Goal: Information Seeking & Learning: Learn about a topic

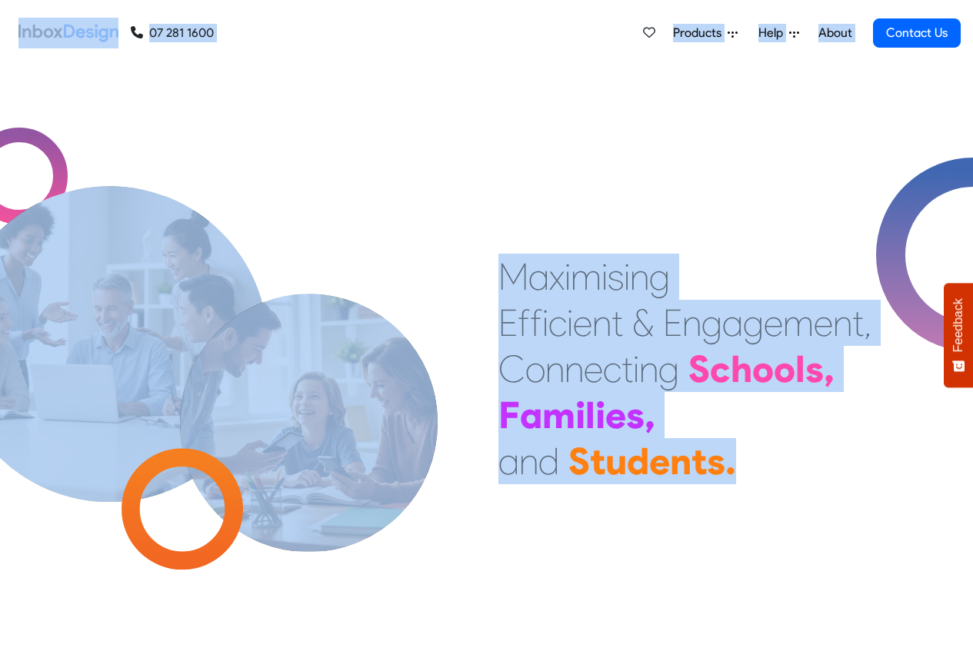
drag, startPoint x: 971, startPoint y: 62, endPoint x: 969, endPoint y: -59, distance: 121.5
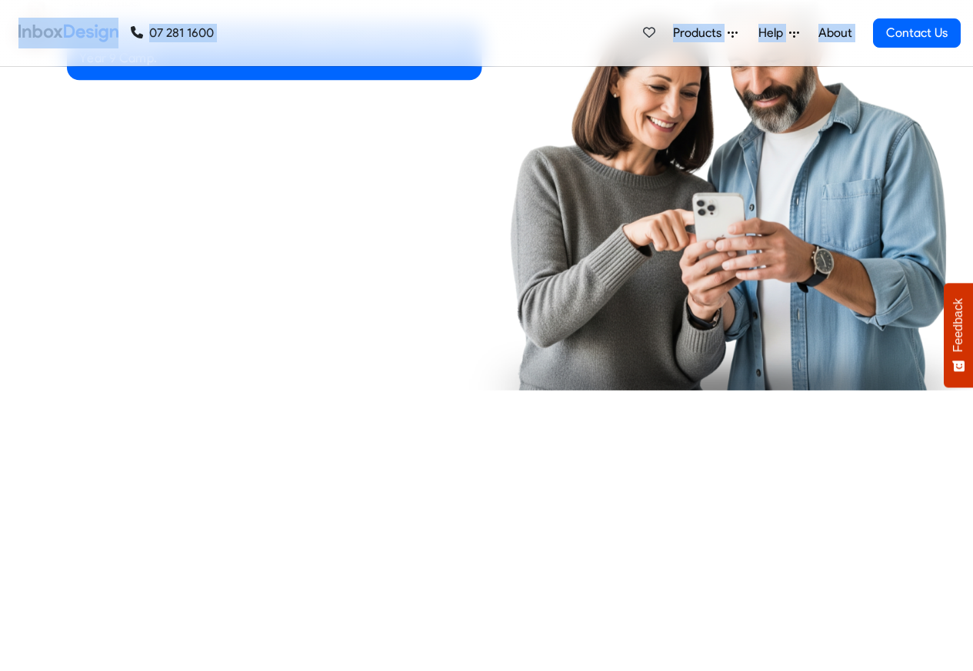
checkbox input "true"
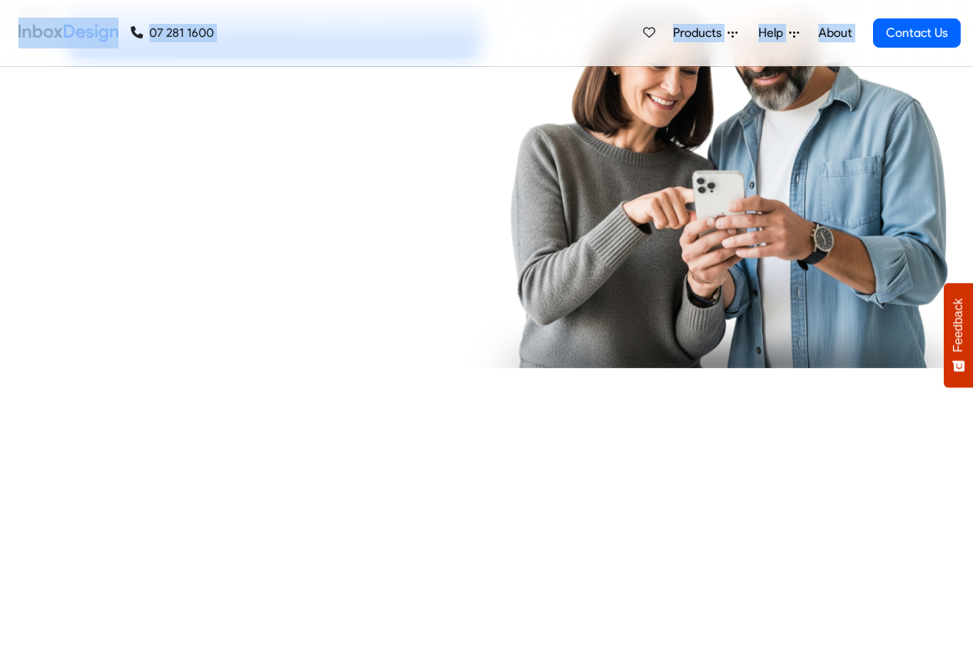
checkbox input "true"
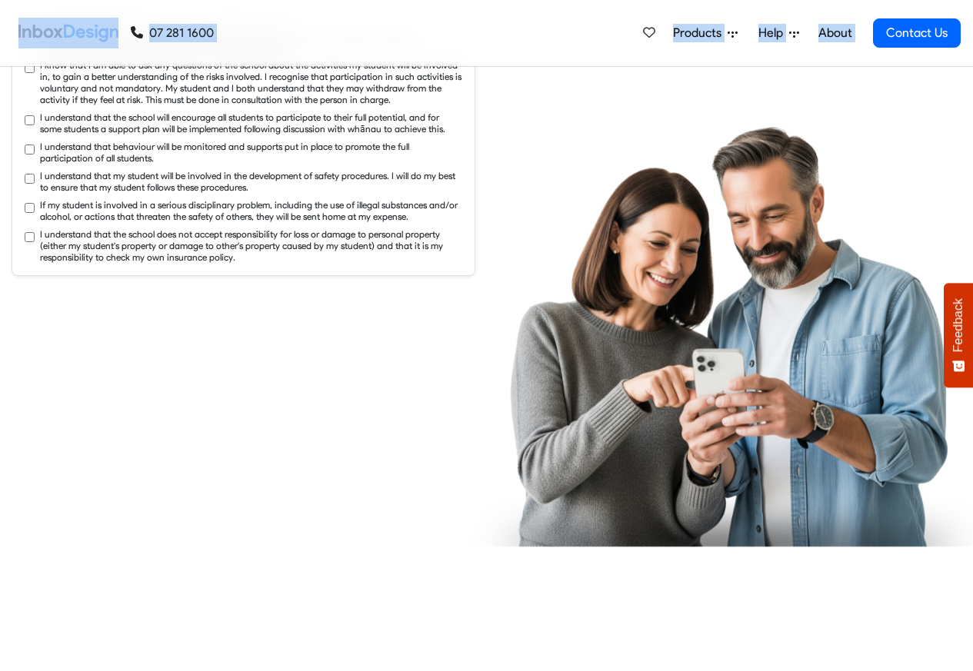
checkbox input "true"
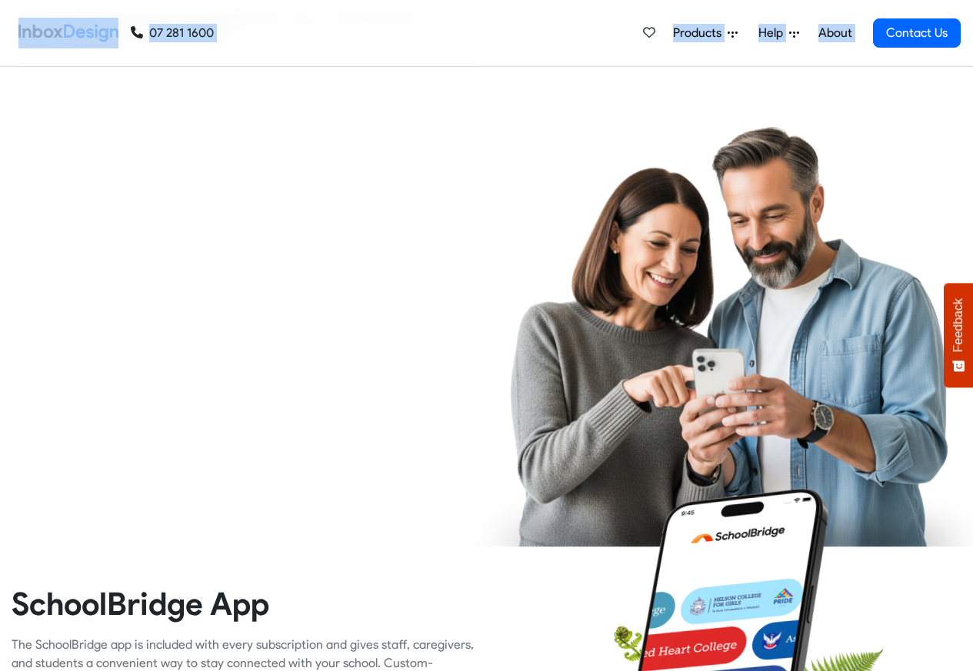
checkbox input "true"
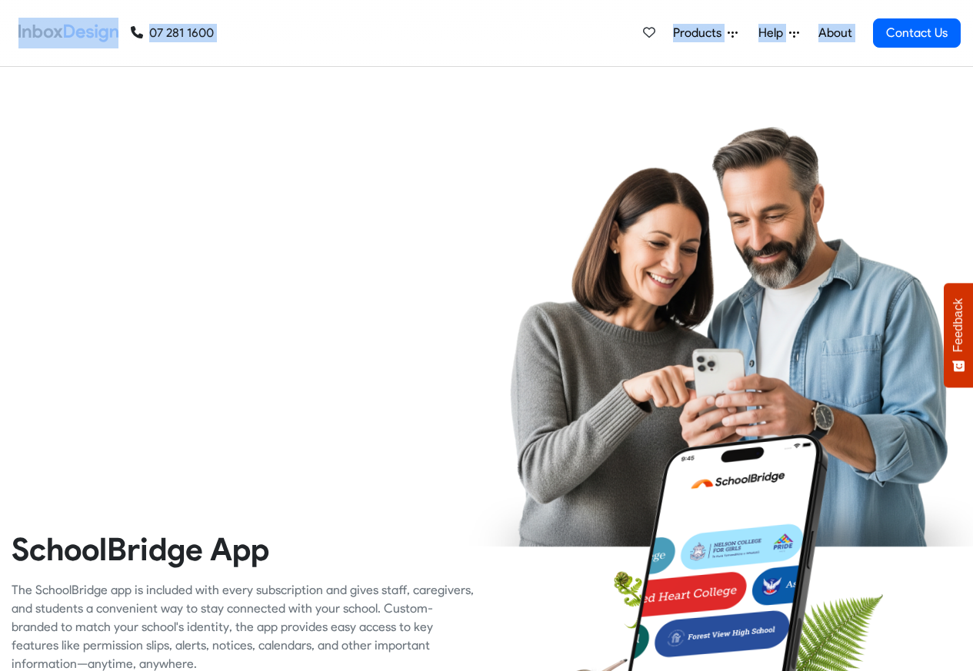
checkbox input "true"
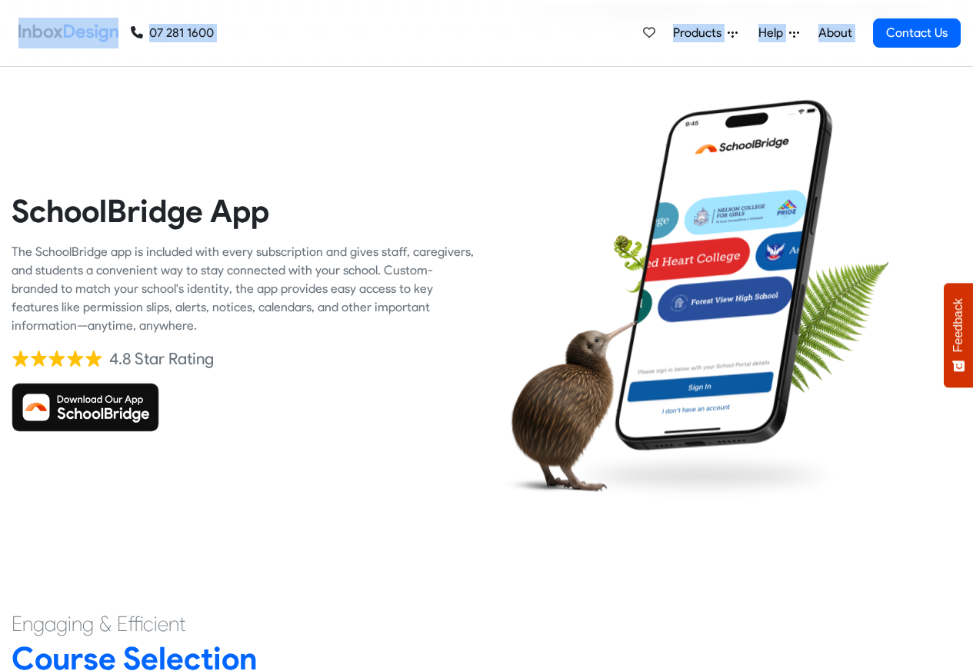
checkbox input "true"
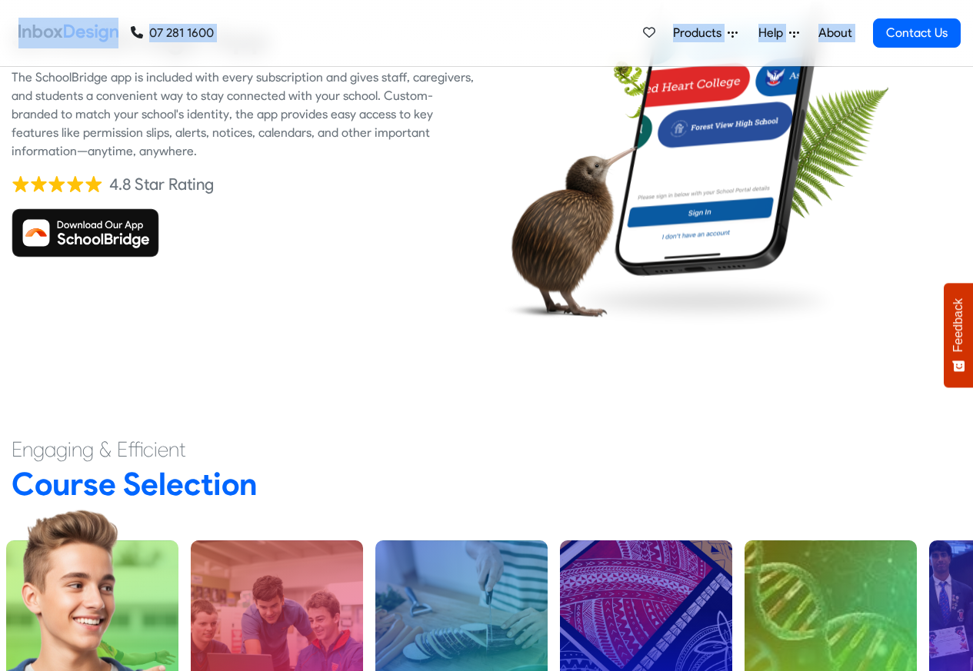
checkbox input "true"
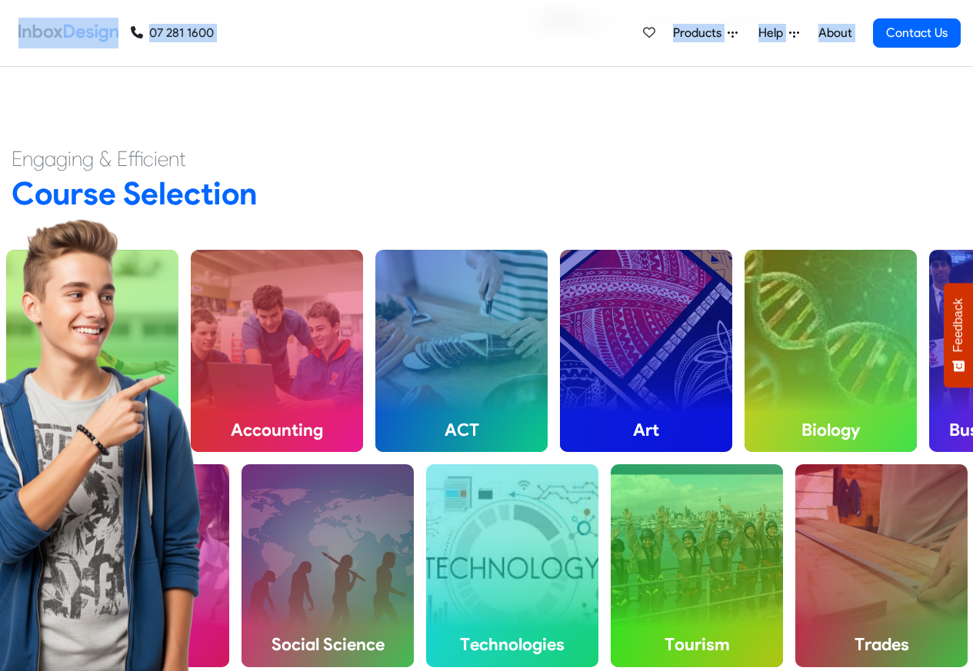
checkbox input "true"
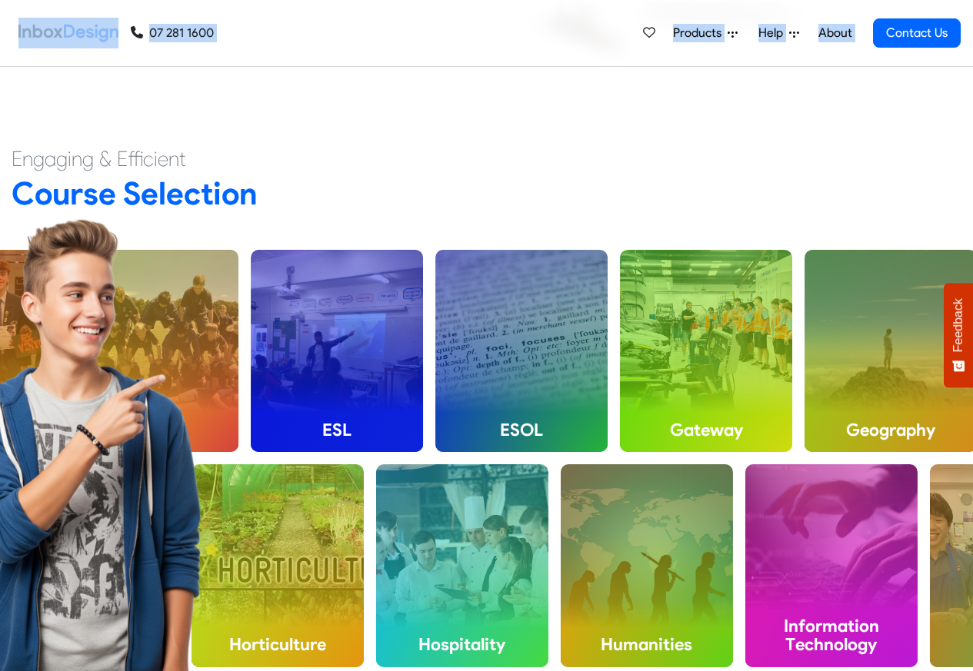
checkbox input "true"
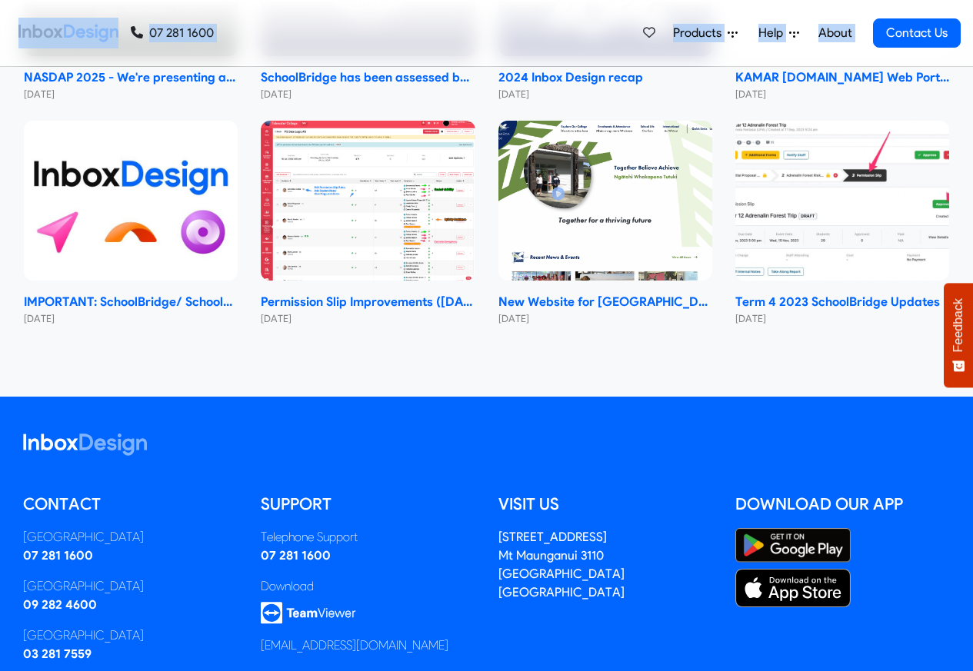
scroll to position [9177, 0]
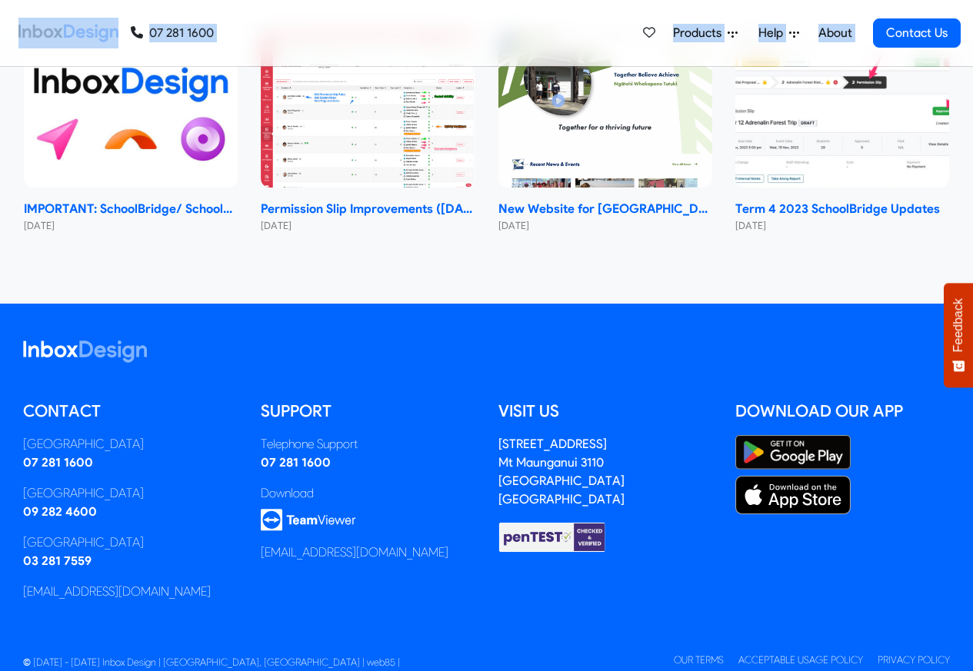
click at [693, 33] on span "Products" at bounding box center [700, 33] width 55 height 18
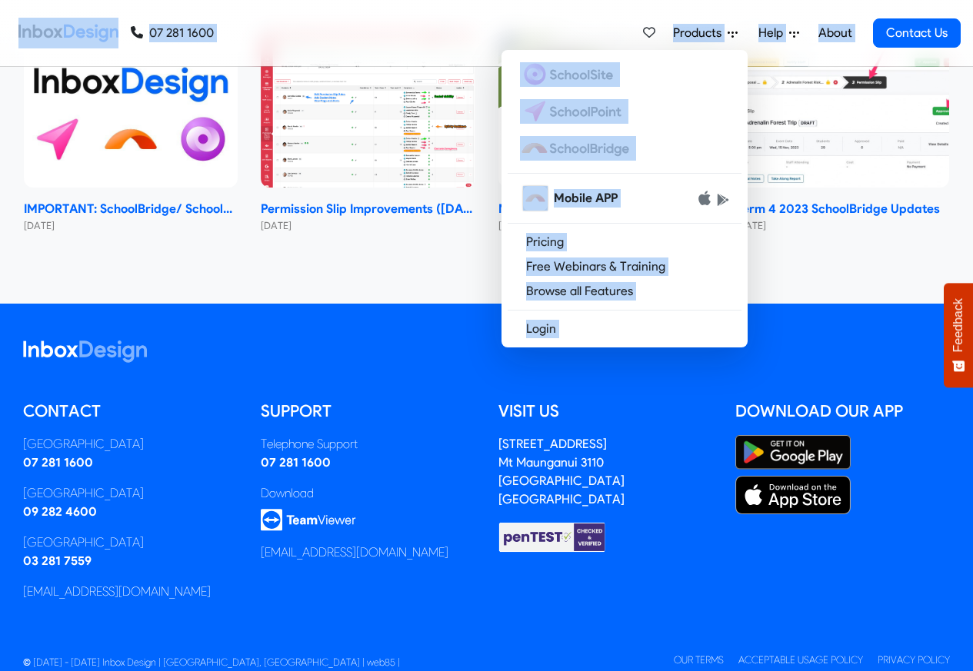
click at [831, 33] on link "About" at bounding box center [834, 33] width 42 height 31
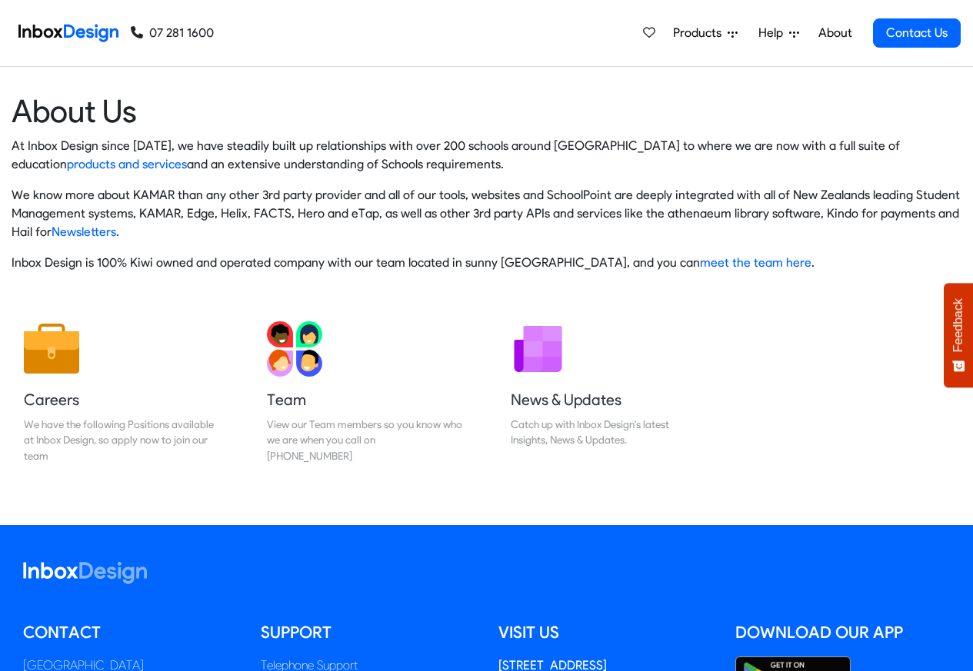
click at [68, 31] on img at bounding box center [68, 33] width 100 height 31
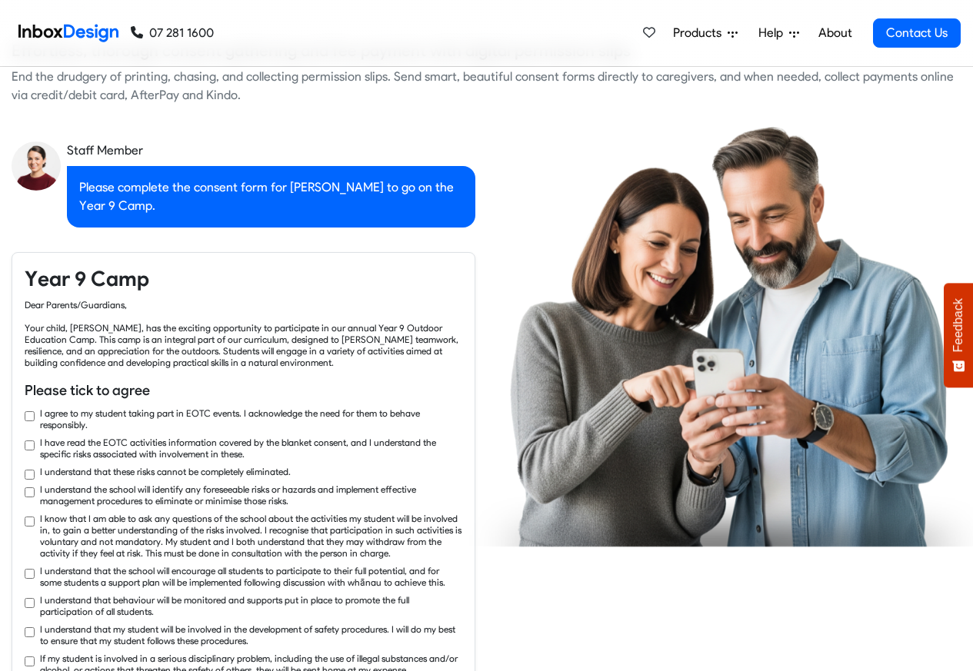
checkbox input "true"
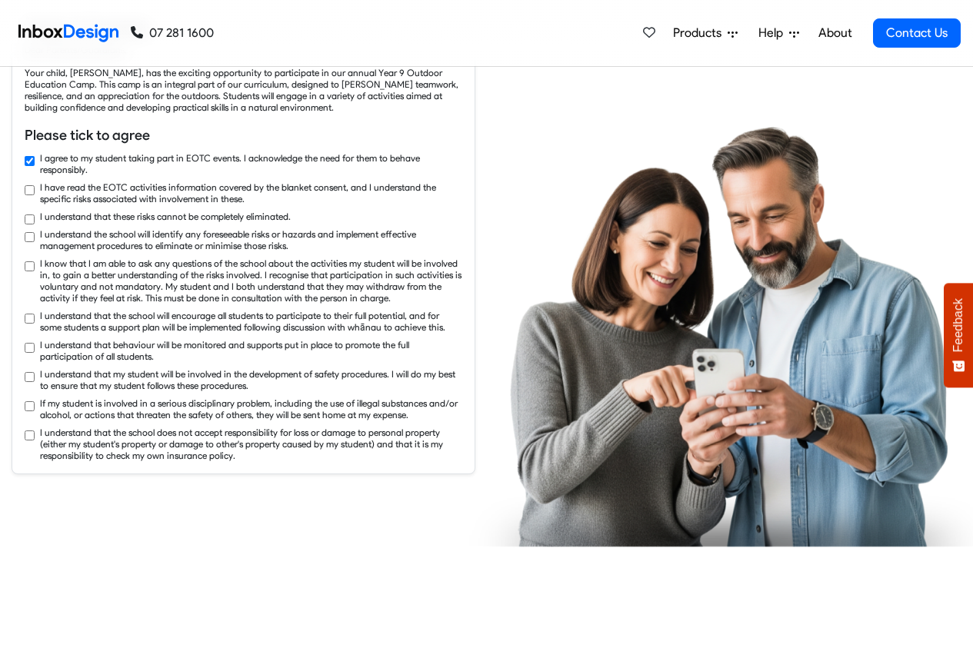
checkbox input "true"
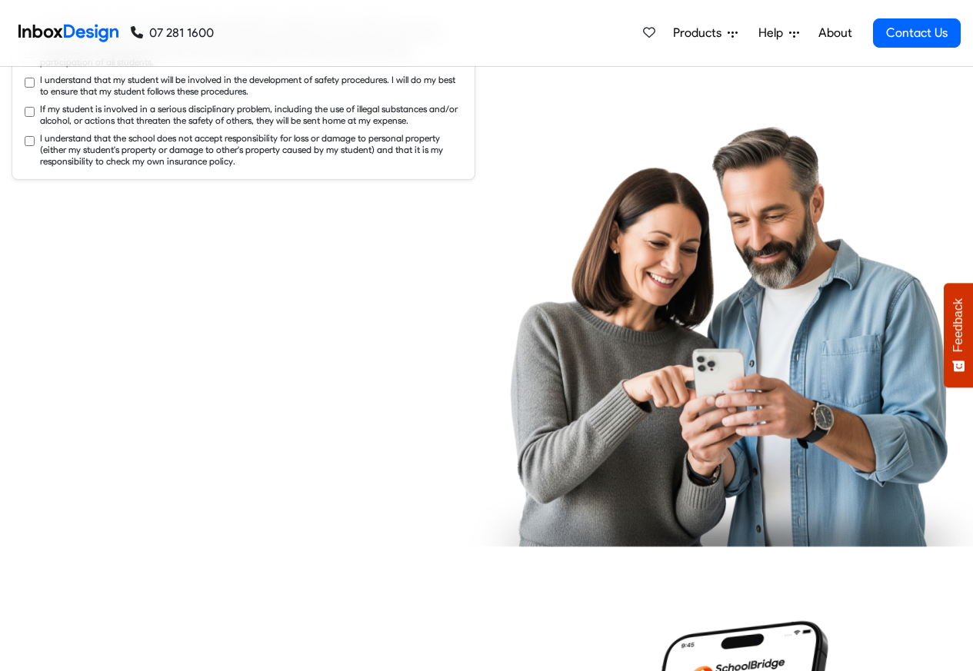
checkbox input "true"
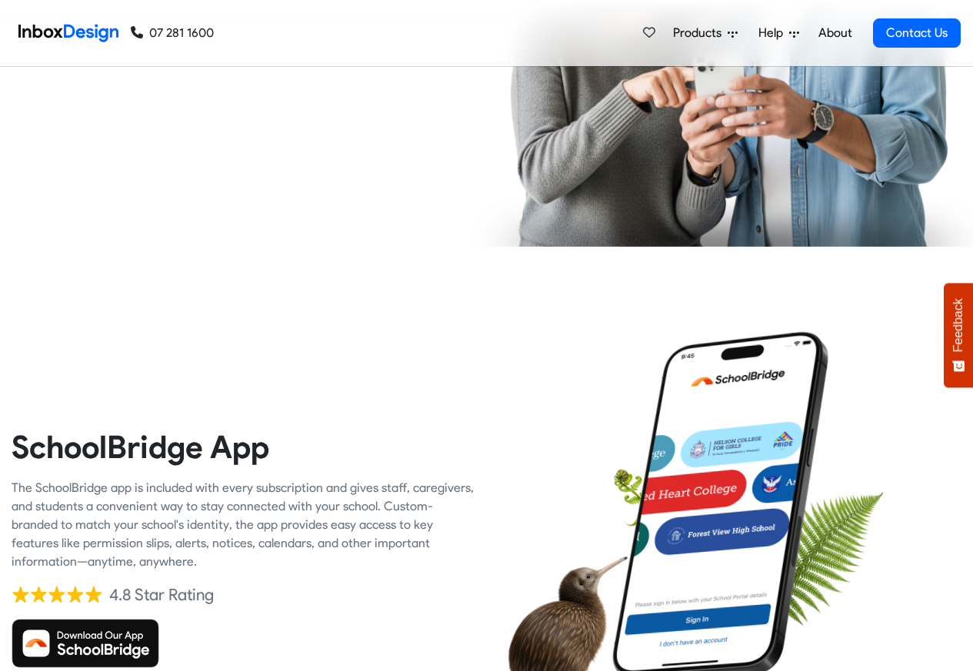
checkbox input "true"
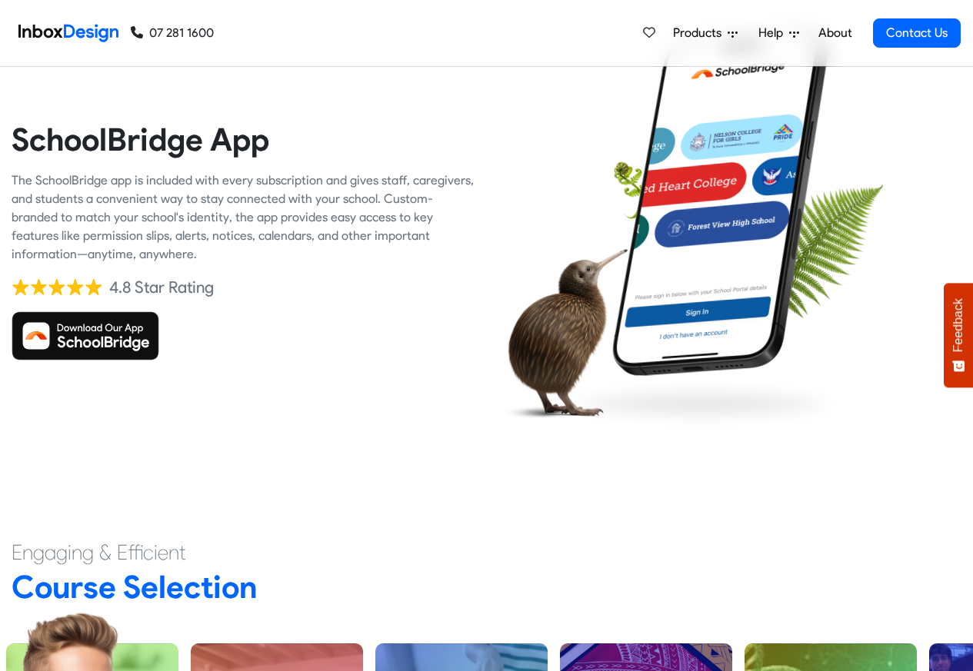
checkbox input "true"
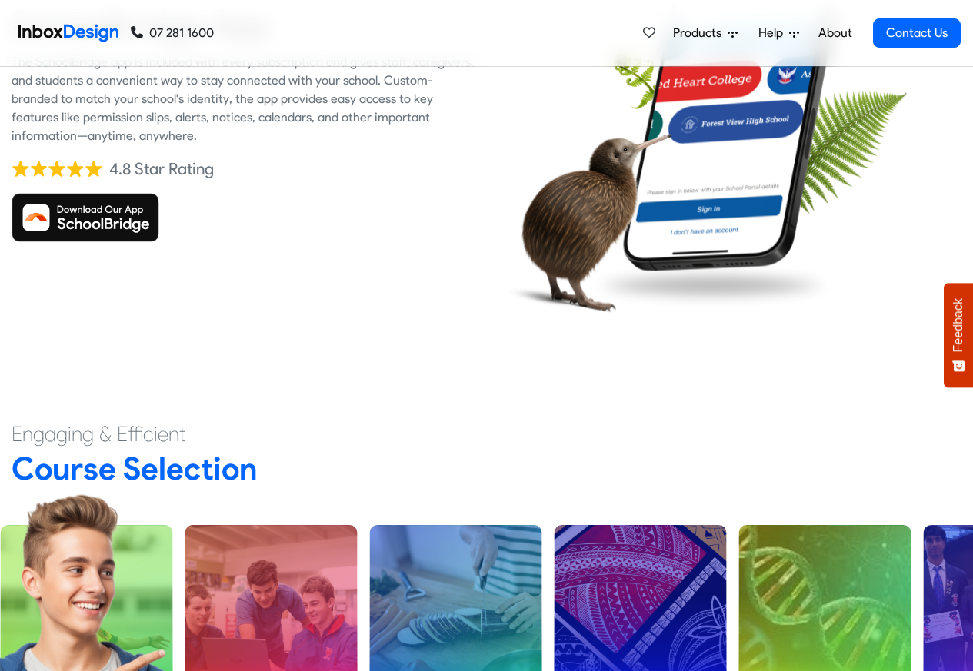
checkbox input "true"
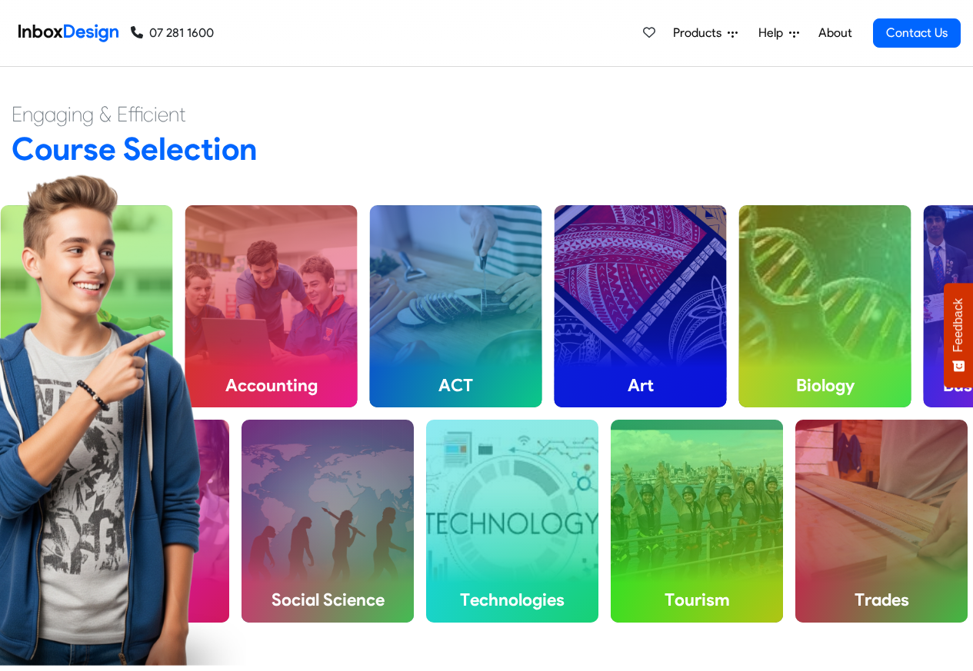
checkbox input "true"
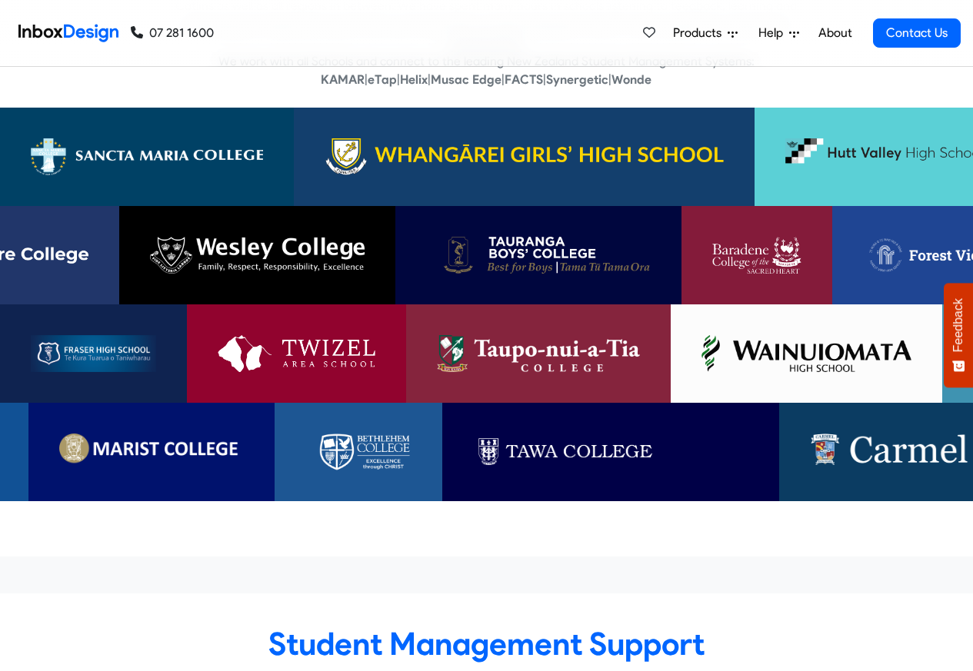
checkbox input "true"
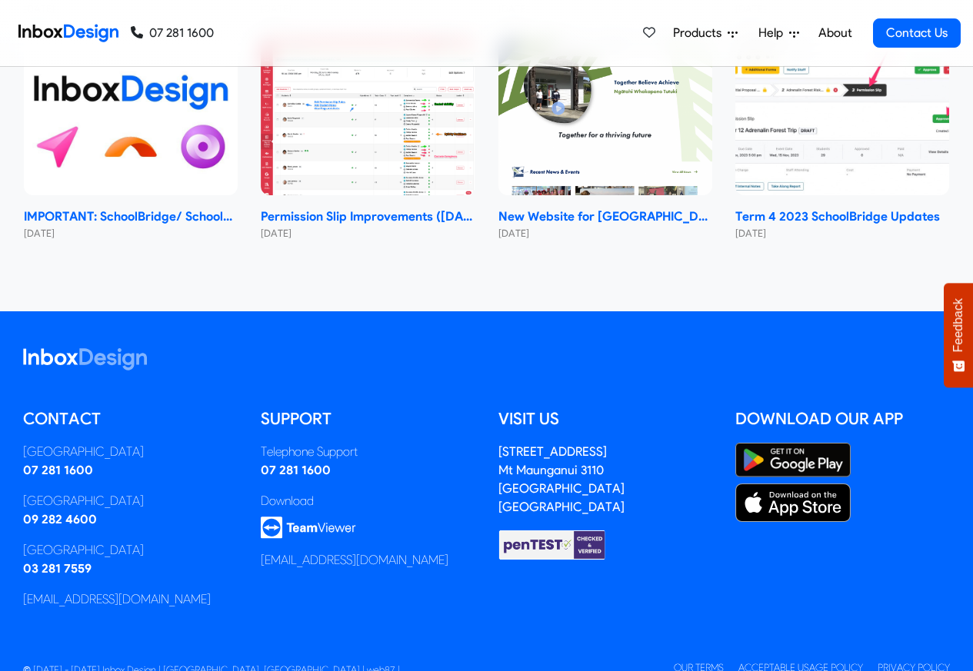
scroll to position [9177, 0]
